Goal: Task Accomplishment & Management: Manage account settings

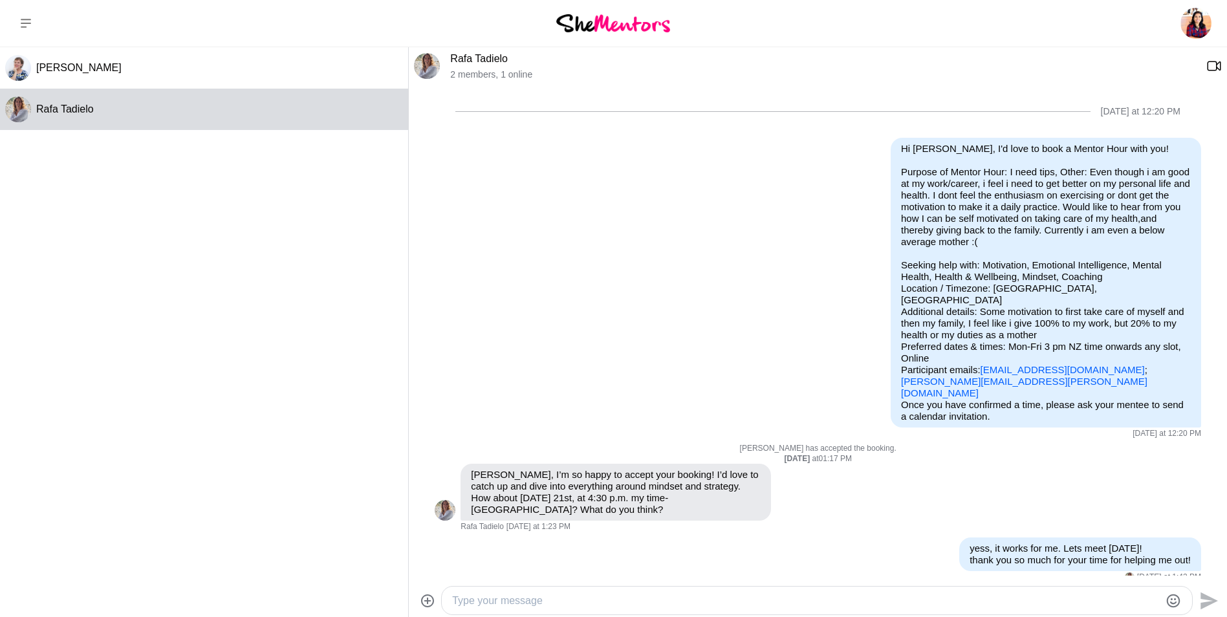
scroll to position [206, 0]
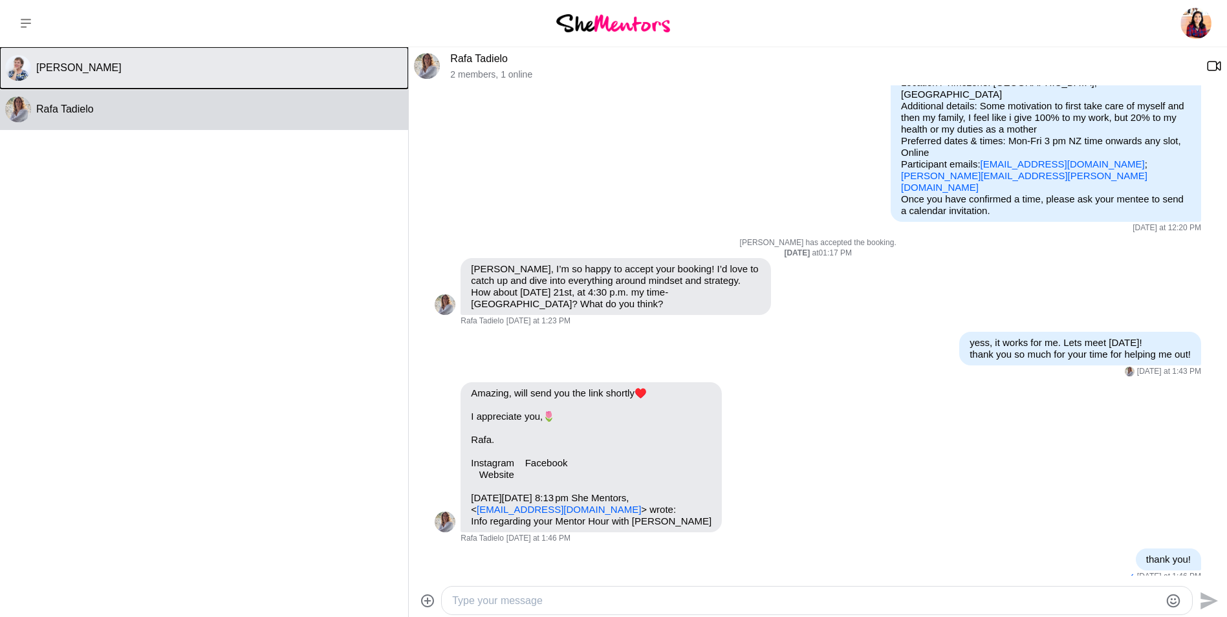
click at [148, 65] on div "[PERSON_NAME]" at bounding box center [219, 67] width 367 height 13
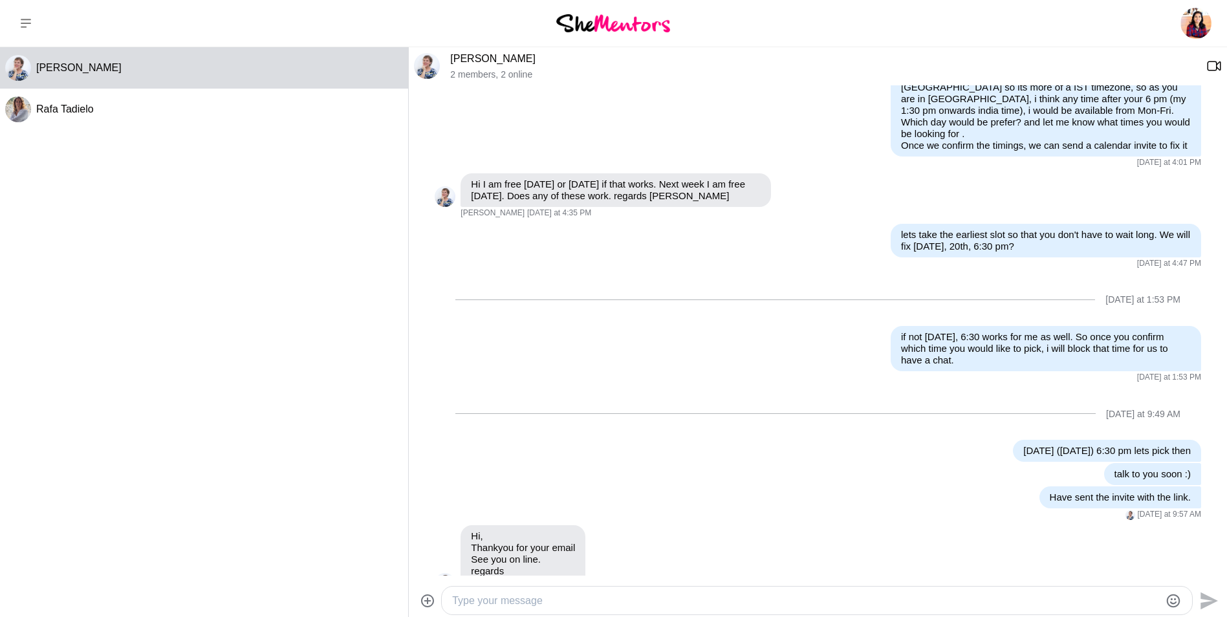
scroll to position [364, 0]
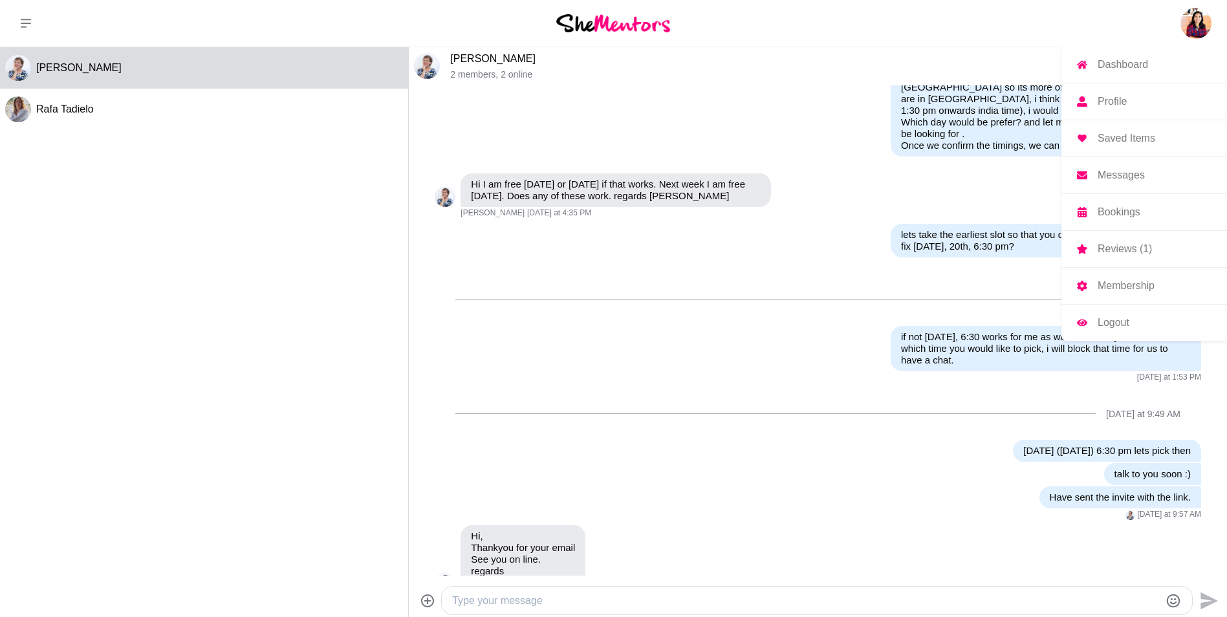
click at [1195, 19] on img at bounding box center [1195, 23] width 31 height 31
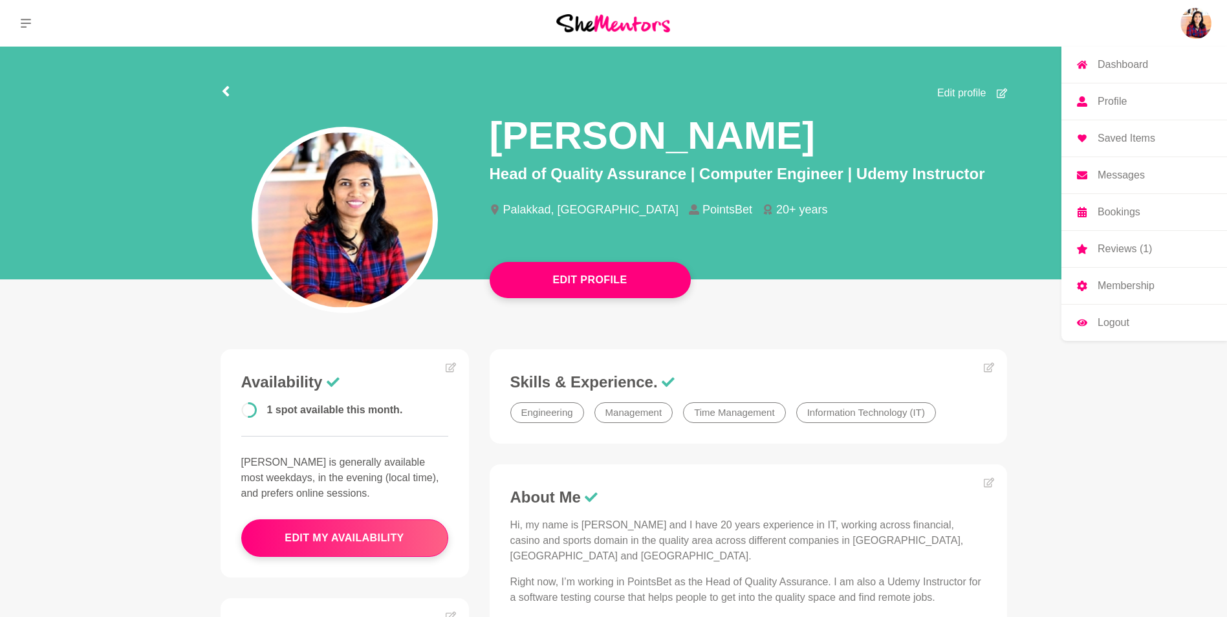
click at [1160, 61] on link "Dashboard" at bounding box center [1144, 65] width 166 height 36
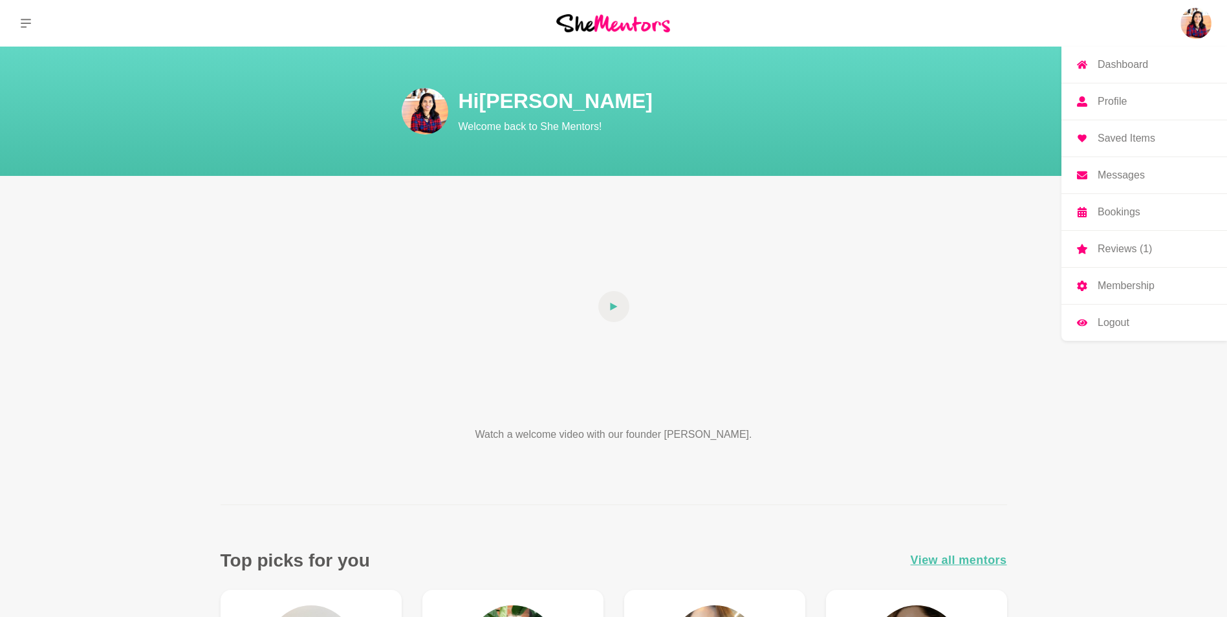
click at [1196, 23] on img at bounding box center [1195, 23] width 31 height 31
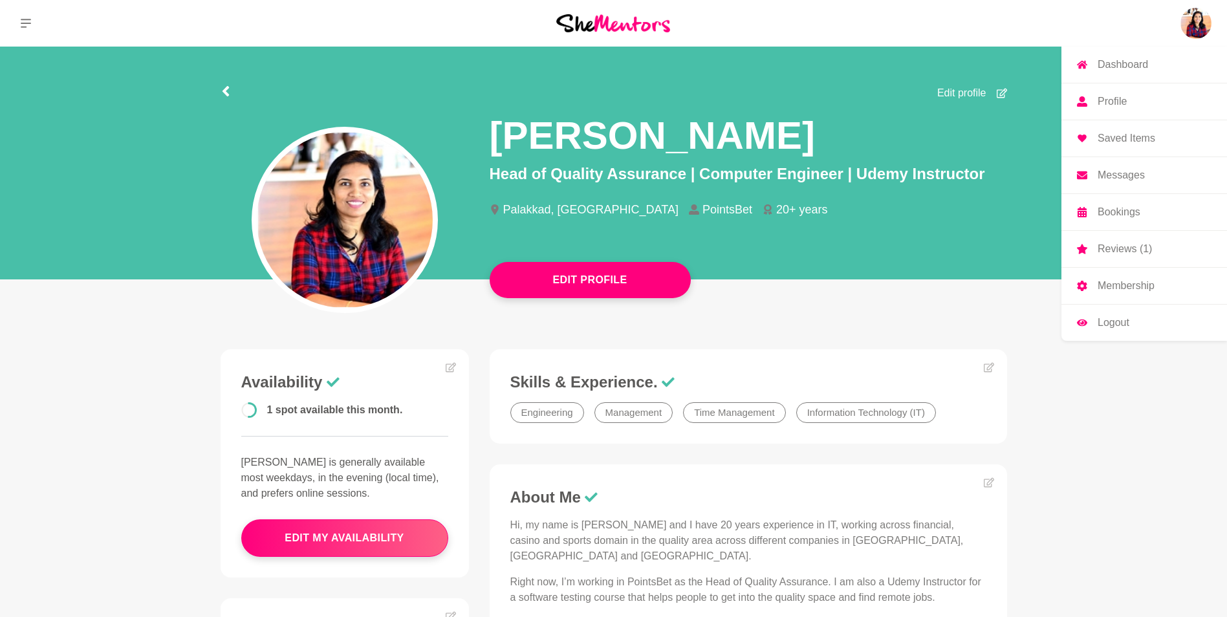
click at [1116, 207] on p "Bookings" at bounding box center [1118, 212] width 43 height 10
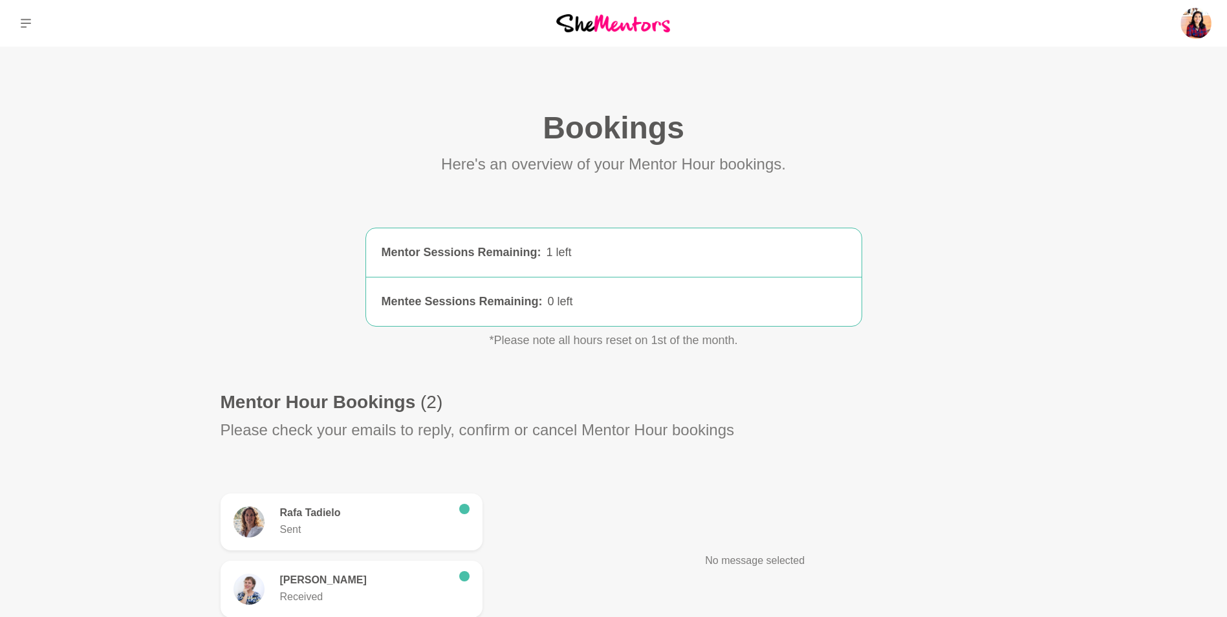
click at [912, 173] on div "Here's an overview of your Mentor Hour bookings." at bounding box center [613, 161] width 786 height 28
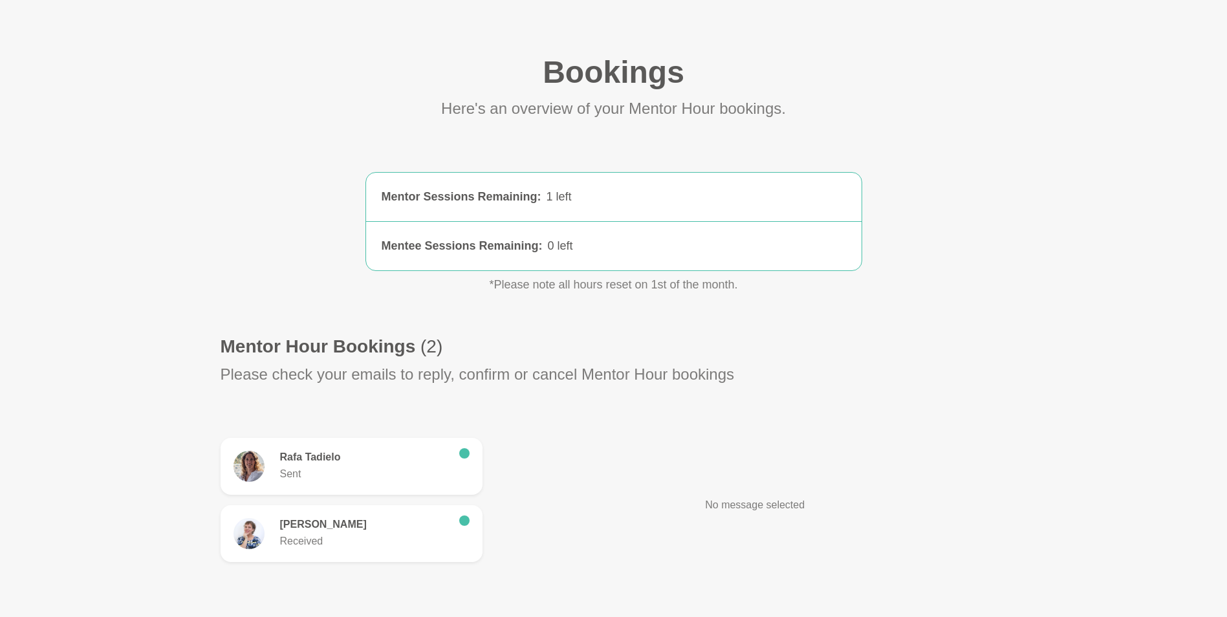
scroll to position [68, 0]
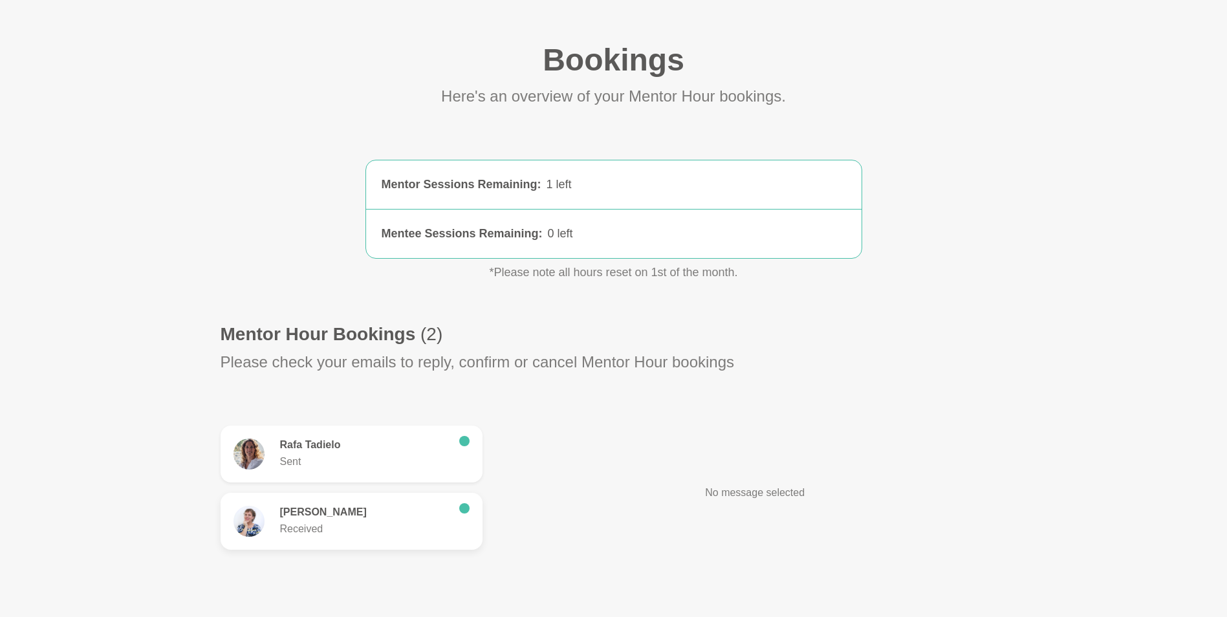
click at [418, 512] on h6 "[PERSON_NAME]" at bounding box center [364, 512] width 169 height 13
